Goal: Use online tool/utility: Utilize a website feature to perform a specific function

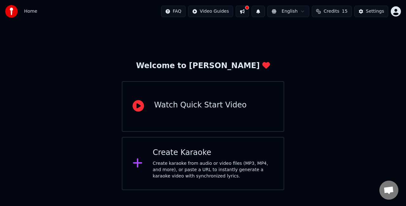
click at [194, 167] on div "Create karaoke from audio or video files (MP3, MP4, and more), or paste a URL t…" at bounding box center [213, 169] width 121 height 19
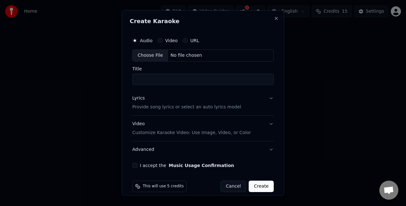
click at [161, 40] on button "Video" at bounding box center [160, 40] width 5 height 5
click at [141, 41] on label "Audio" at bounding box center [146, 40] width 13 height 4
click at [137, 41] on button "Audio" at bounding box center [134, 40] width 5 height 5
click at [190, 56] on div "No file chosen" at bounding box center [186, 55] width 36 height 6
click at [179, 56] on div "No file chosen" at bounding box center [186, 55] width 36 height 6
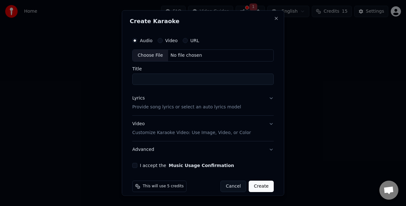
click at [264, 97] on button "Lyrics Provide song lyrics or select an auto lyrics model" at bounding box center [202, 102] width 141 height 25
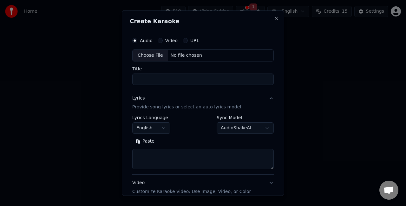
click at [264, 99] on button "Lyrics Provide song lyrics or select an auto lyrics model" at bounding box center [202, 102] width 141 height 25
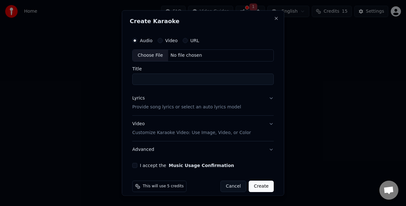
click at [183, 38] on button "URL" at bounding box center [185, 40] width 5 height 5
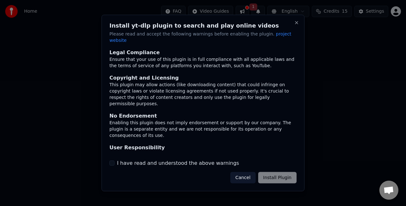
click at [112, 160] on button "I have read and understood the above warnings" at bounding box center [111, 162] width 5 height 5
click at [271, 174] on button "Install Plugin" at bounding box center [277, 177] width 38 height 11
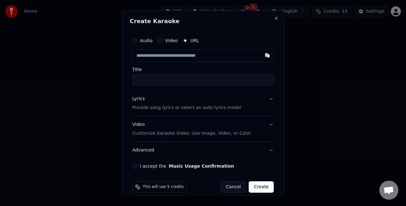
click at [264, 98] on button "Lyrics Provide song lyrics or select an auto lyrics model" at bounding box center [202, 103] width 141 height 25
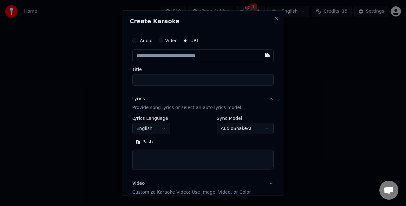
click at [249, 131] on body "**********" at bounding box center [203, 95] width 406 height 190
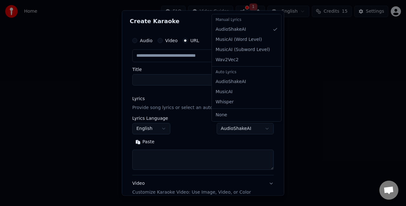
click at [249, 131] on div at bounding box center [203, 103] width 406 height 206
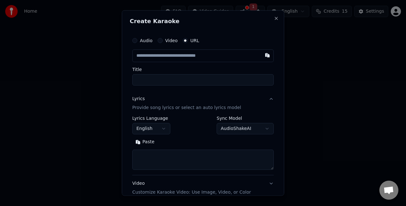
click at [249, 131] on body "**********" at bounding box center [203, 95] width 406 height 190
click at [274, 20] on button "Close" at bounding box center [276, 18] width 5 height 5
select select
